Goal: Task Accomplishment & Management: Manage account settings

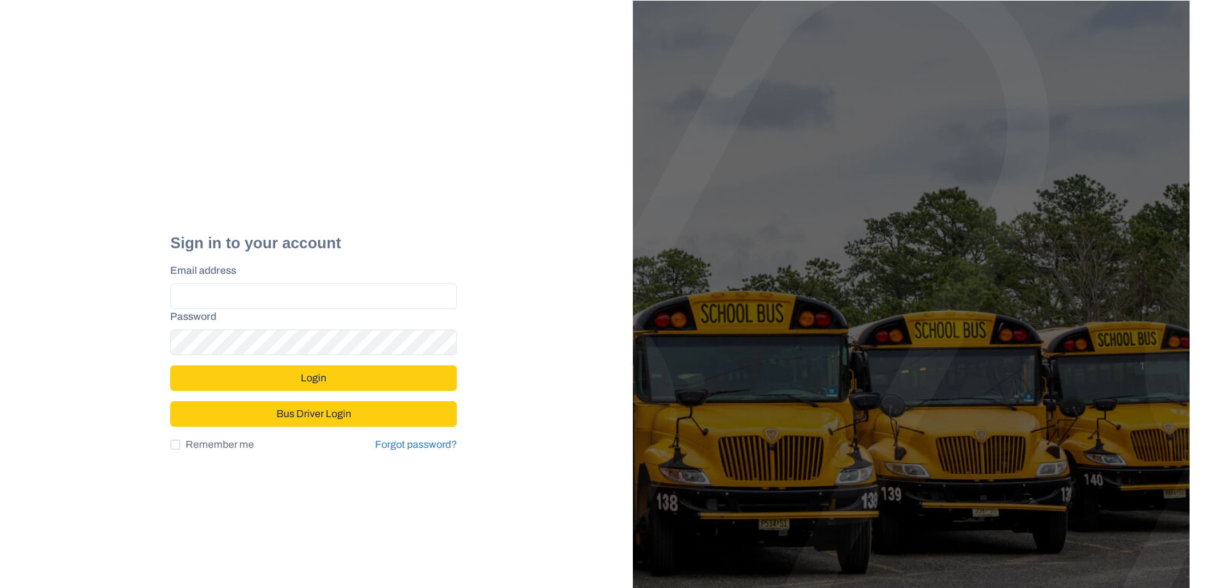
type input "**********"
click at [281, 375] on button "Login" at bounding box center [313, 378] width 287 height 26
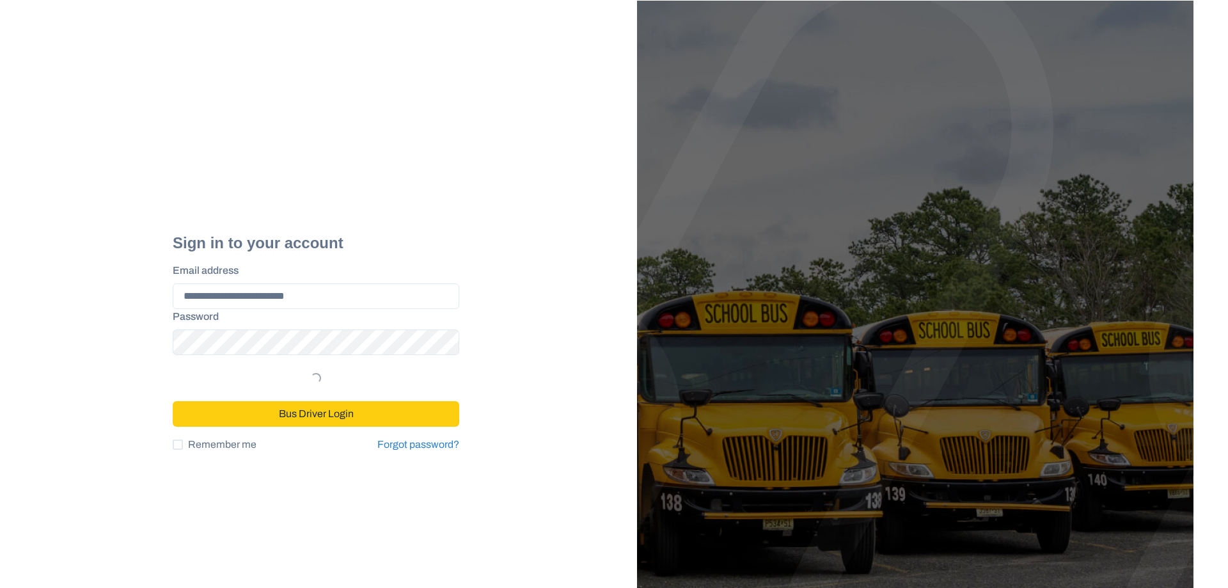
select select "*"
select select "****"
